Goal: Transaction & Acquisition: Purchase product/service

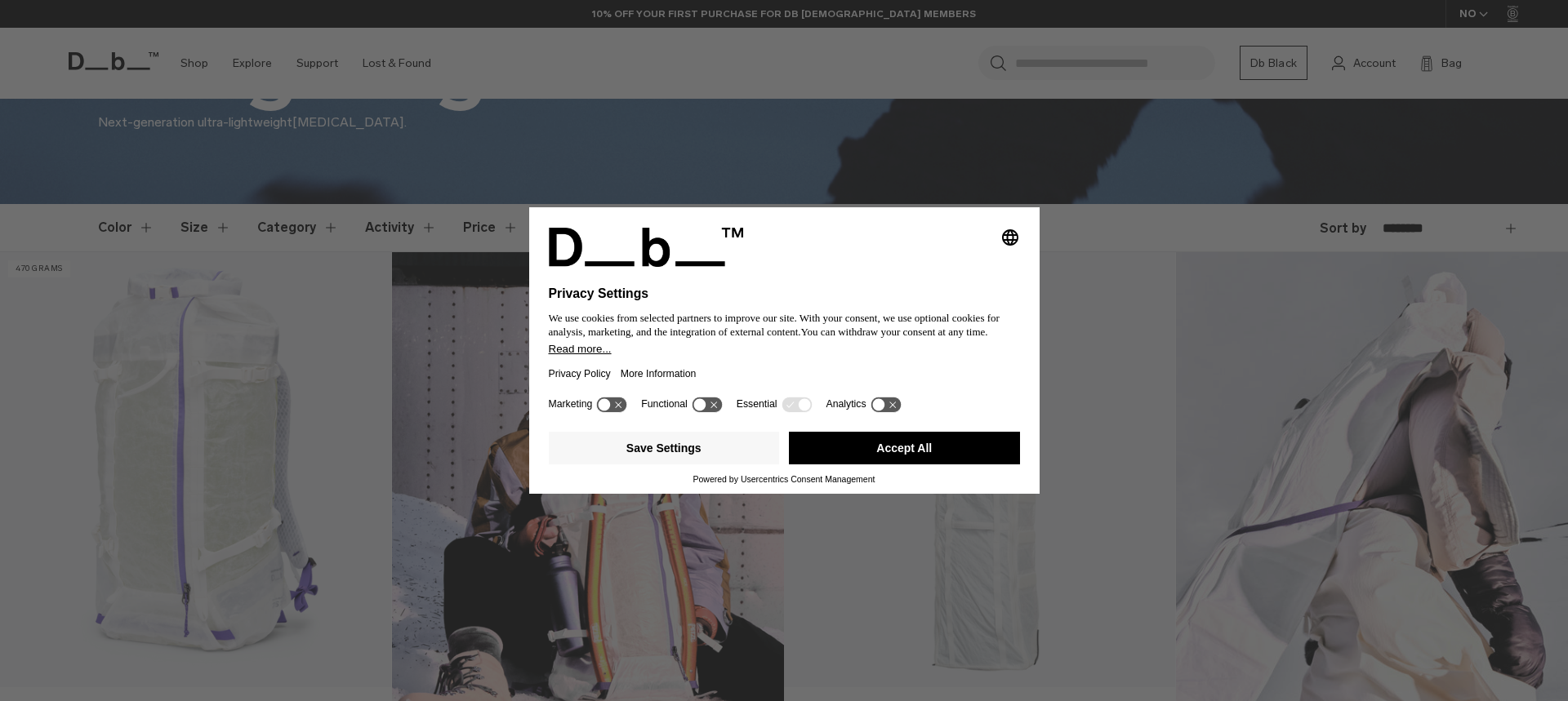
click at [916, 452] on button "Accept All" at bounding box center [904, 448] width 231 height 33
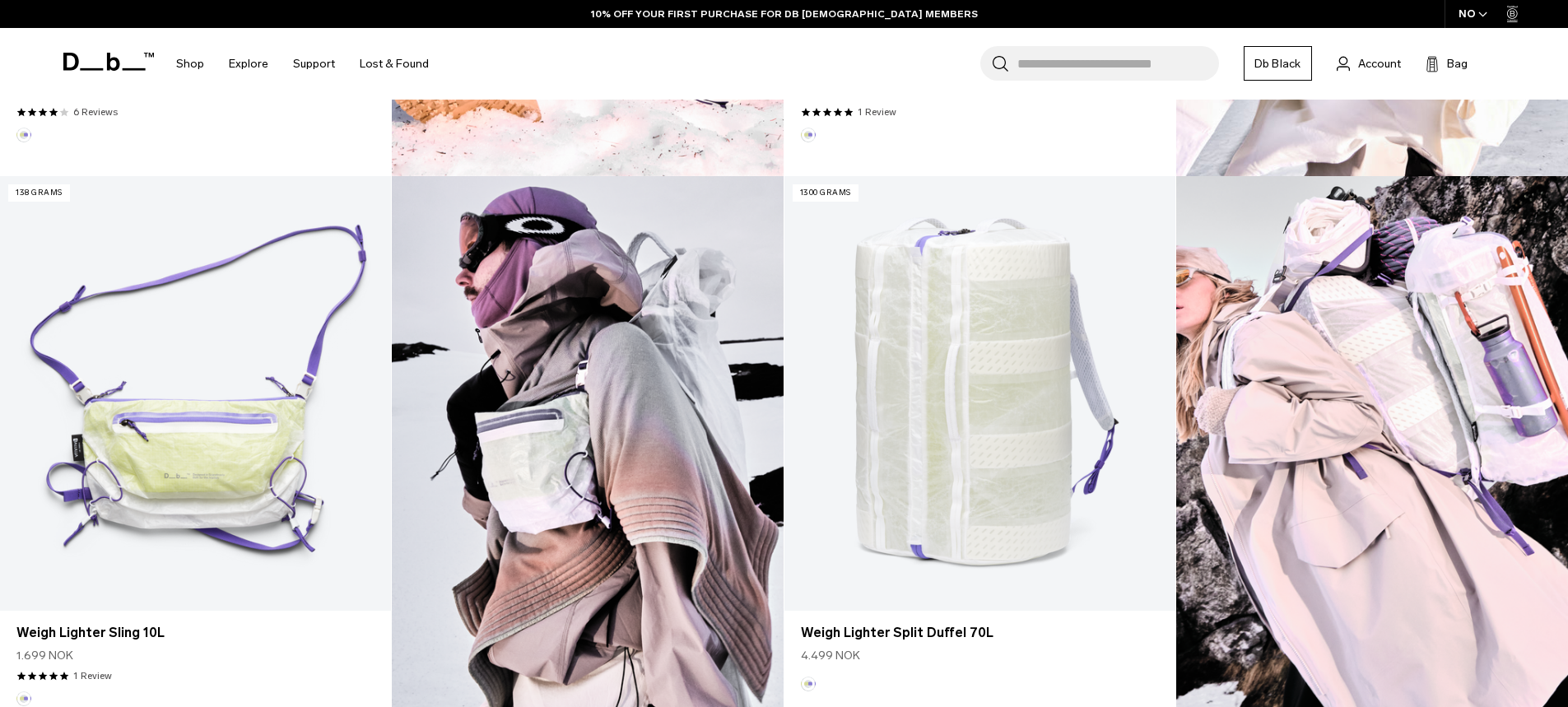
scroll to position [988, 0]
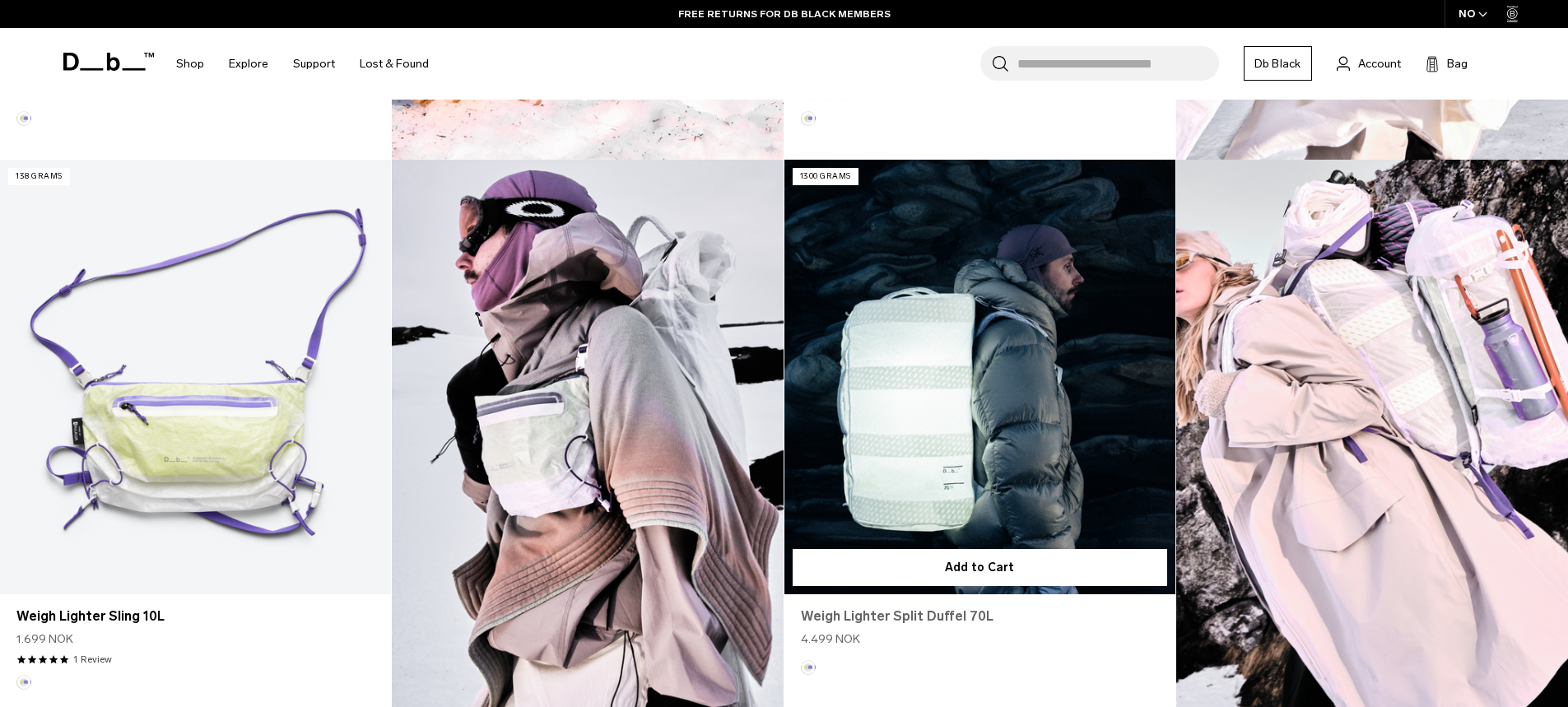
click at [899, 614] on link "Weigh Lighter Split Duffel 70L" at bounding box center [979, 616] width 358 height 20
